Goal: Transaction & Acquisition: Purchase product/service

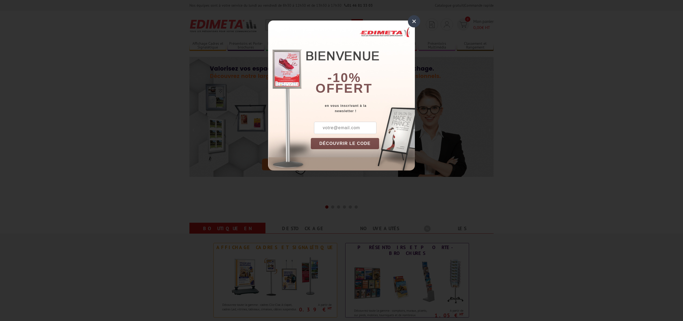
click at [411, 20] on div "×" at bounding box center [414, 21] width 12 height 12
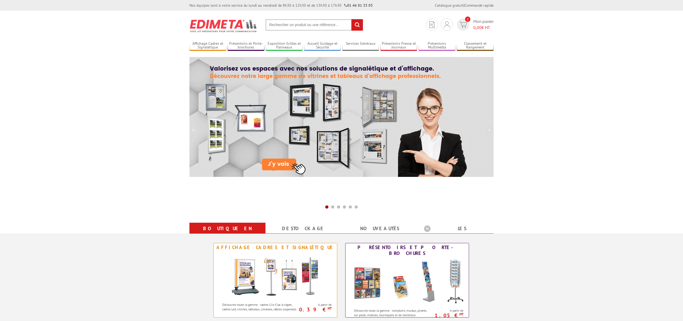
click at [300, 28] on input "text" at bounding box center [314, 24] width 98 height 11
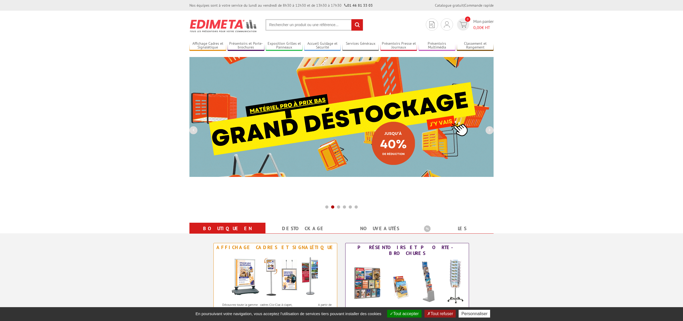
click at [285, 25] on input "text" at bounding box center [314, 24] width 98 height 11
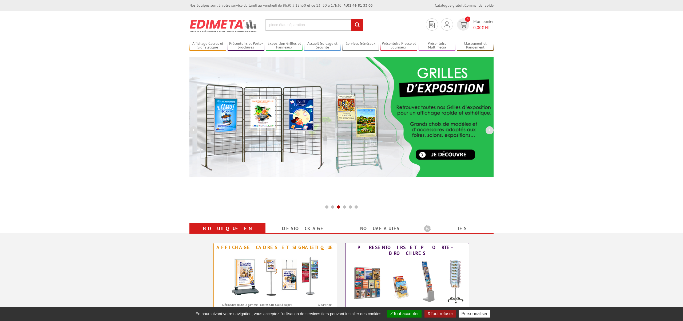
type input "pince étau séparation"
click at [357, 25] on input "rechercher" at bounding box center [356, 24] width 11 height 11
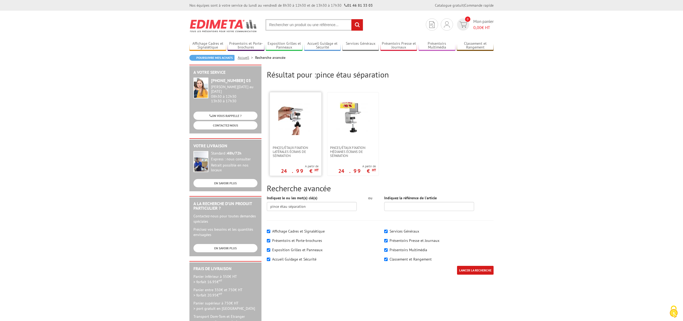
click at [310, 117] on img at bounding box center [295, 118] width 35 height 35
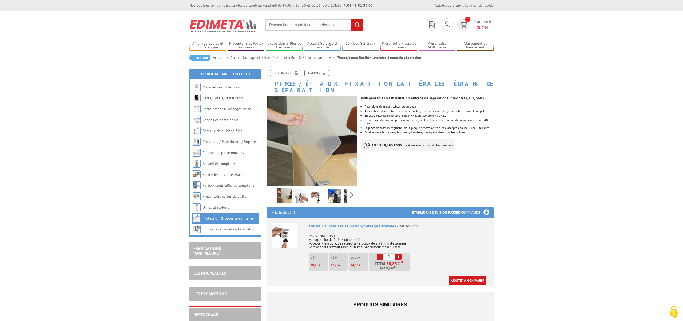
click at [329, 191] on img at bounding box center [334, 197] width 13 height 17
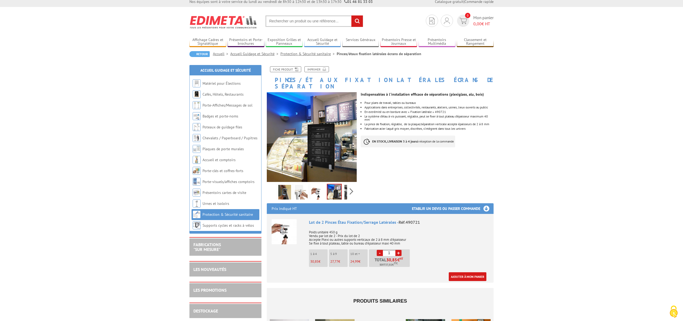
scroll to position [3, 0]
